Goal: Task Accomplishment & Management: Manage account settings

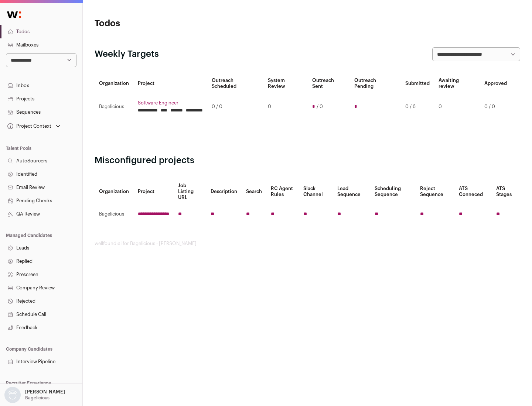
click at [41, 99] on link "Projects" at bounding box center [41, 98] width 82 height 13
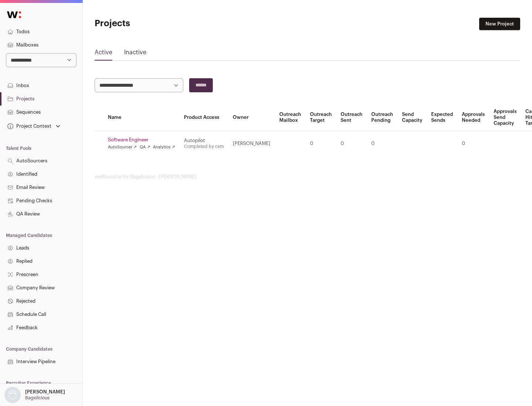
click at [144, 140] on link "Software Engineer" at bounding box center [141, 140] width 67 height 6
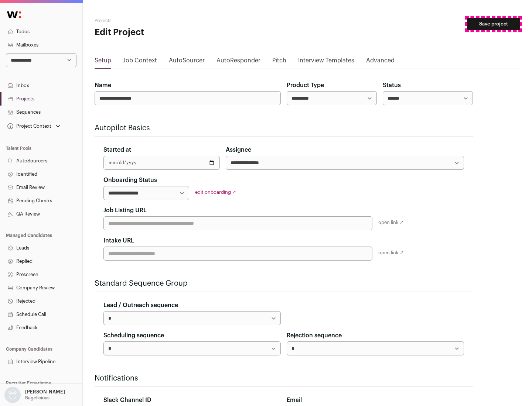
click at [493, 24] on button "Save project" at bounding box center [493, 24] width 53 height 13
